Goal: Information Seeking & Learning: Learn about a topic

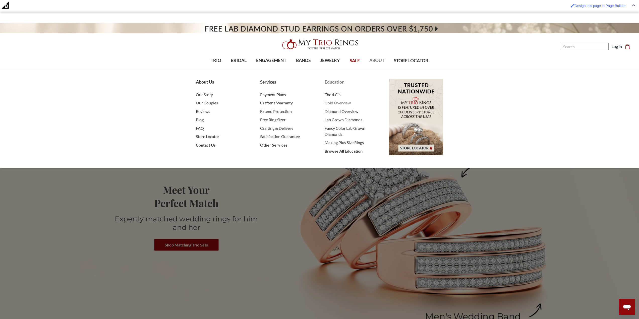
click at [346, 103] on span "Gold Overview" at bounding box center [352, 103] width 54 height 6
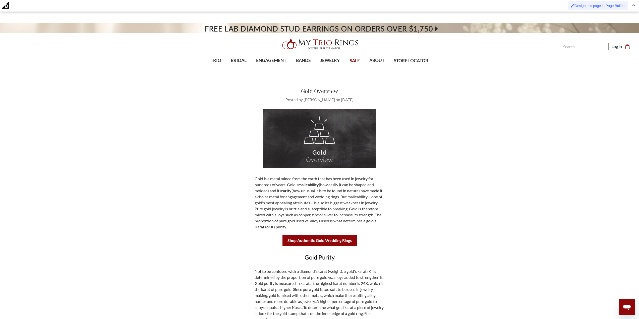
click at [612, 5] on span "Design this page in Page Builder" at bounding box center [600, 6] width 51 height 4
drag, startPoint x: 340, startPoint y: 92, endPoint x: 304, endPoint y: 89, distance: 36.3
click at [301, 91] on h1 "Gold Overview" at bounding box center [319, 91] width 159 height 8
copy link "Gold Overview"
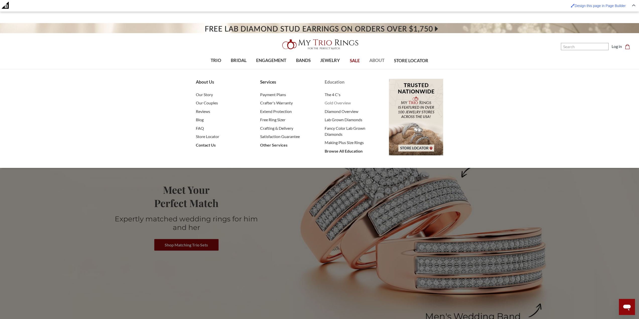
click at [335, 104] on span "Gold Overview" at bounding box center [352, 103] width 54 height 6
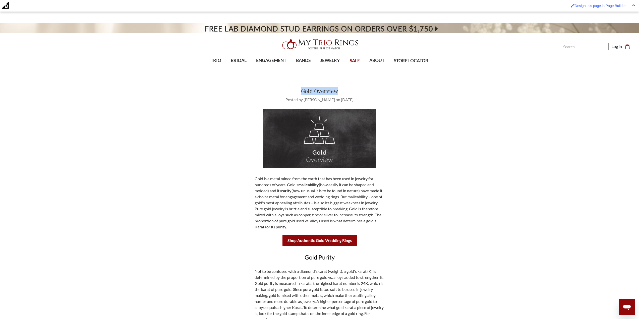
drag, startPoint x: 301, startPoint y: 91, endPoint x: 367, endPoint y: 88, distance: 66.4
click at [367, 88] on h1 "Gold Overview" at bounding box center [319, 91] width 159 height 8
copy link "Gold Overview"
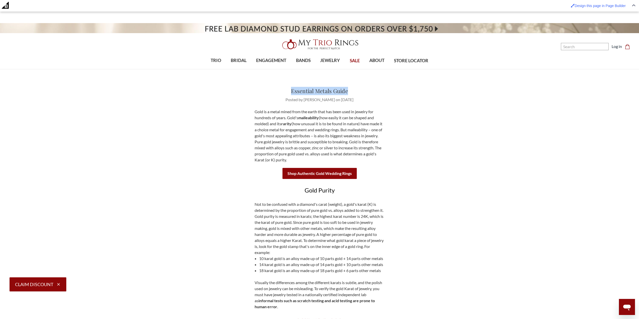
drag, startPoint x: 353, startPoint y: 89, endPoint x: 284, endPoint y: 91, distance: 68.9
click at [284, 91] on h1 "Essential Metals Guide" at bounding box center [319, 91] width 159 height 8
copy link "Essential Metals Guide"
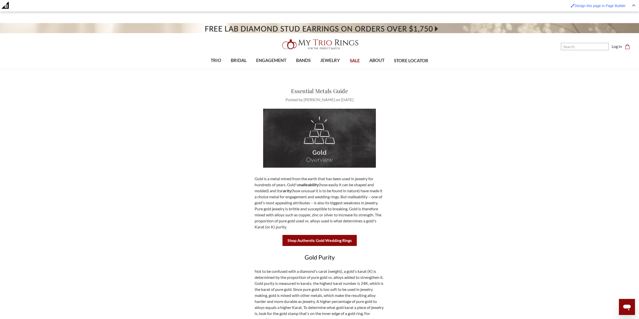
drag, startPoint x: 374, startPoint y: 96, endPoint x: 370, endPoint y: 95, distance: 4.3
click at [374, 96] on header "Essential Metals Guide Posted by Harshi Sash on 18th Oct 2024" at bounding box center [319, 95] width 171 height 16
drag, startPoint x: 362, startPoint y: 93, endPoint x: 277, endPoint y: 92, distance: 85.2
click at [278, 93] on h1 "Essential Metals Guide" at bounding box center [319, 91] width 159 height 8
copy link "Essential Metals Guide"
